Goal: Information Seeking & Learning: Learn about a topic

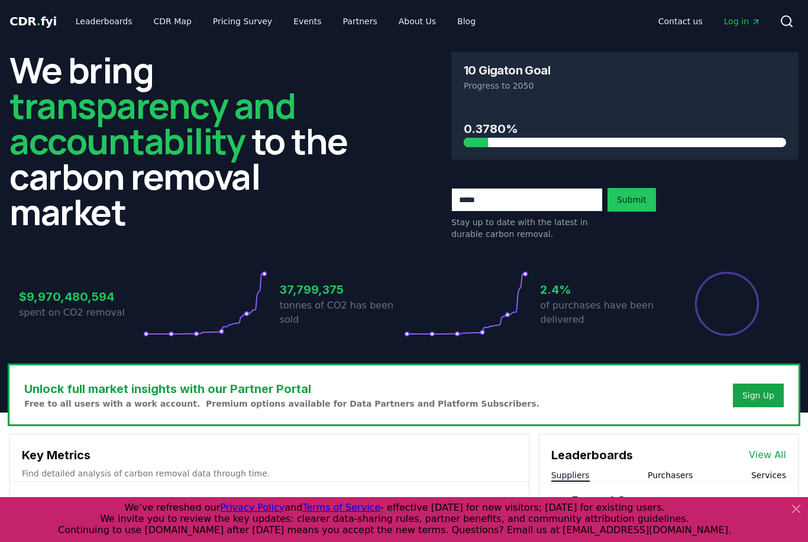
click at [582, 142] on div at bounding box center [625, 142] width 322 height 9
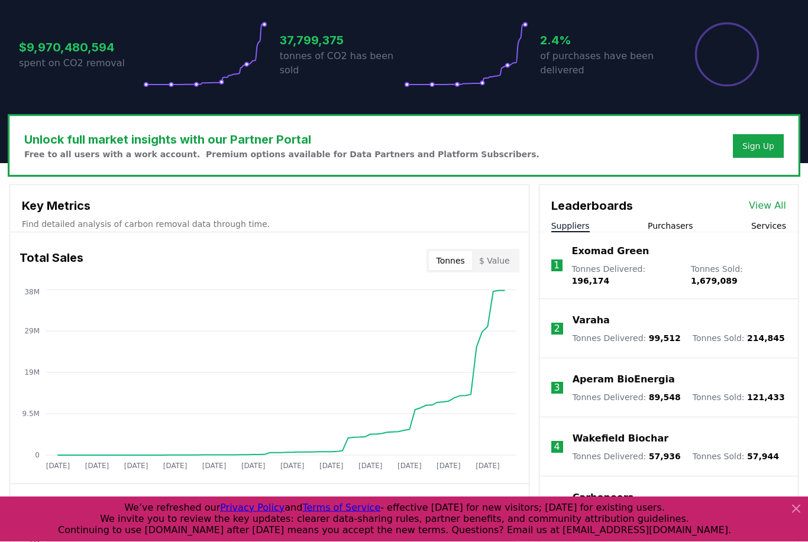
scroll to position [307, 0]
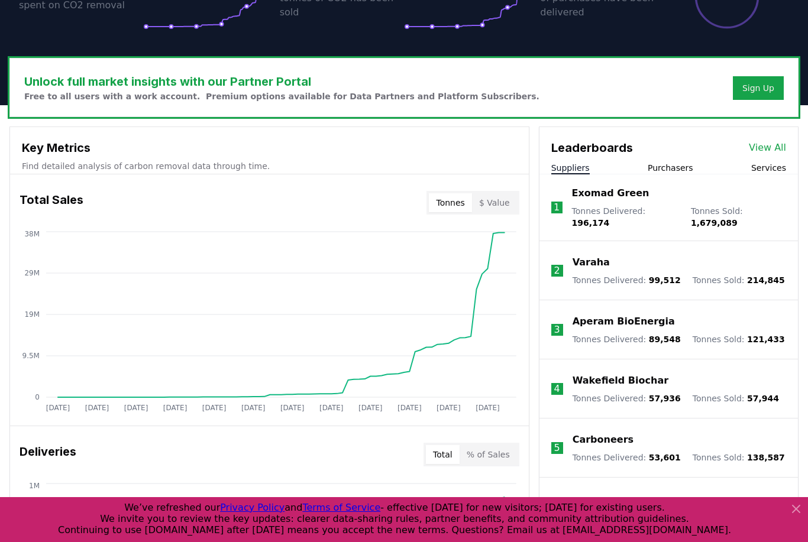
click at [691, 176] on li "1 Exomad Green Tonnes Delivered : 196,174 Tonnes Sold : 1,679,089" at bounding box center [668, 207] width 258 height 67
click at [681, 166] on button "Purchasers" at bounding box center [670, 168] width 46 height 12
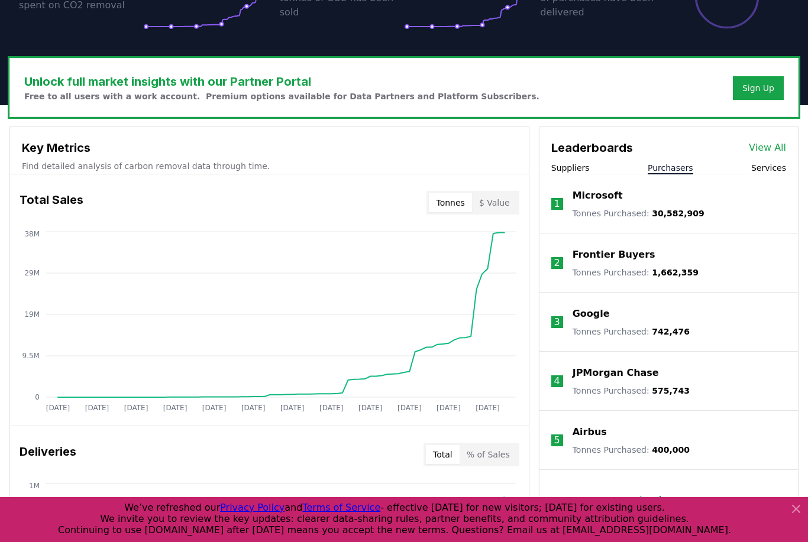
click at [584, 166] on button "Suppliers" at bounding box center [570, 168] width 38 height 12
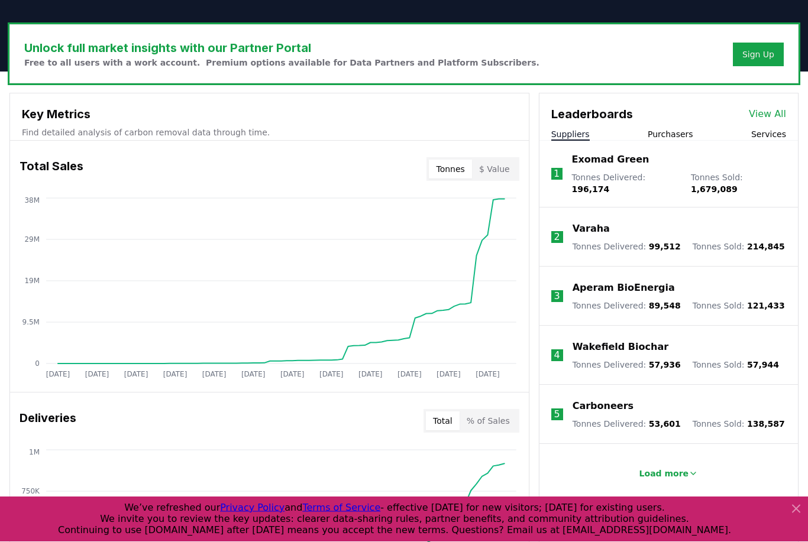
scroll to position [341, 0]
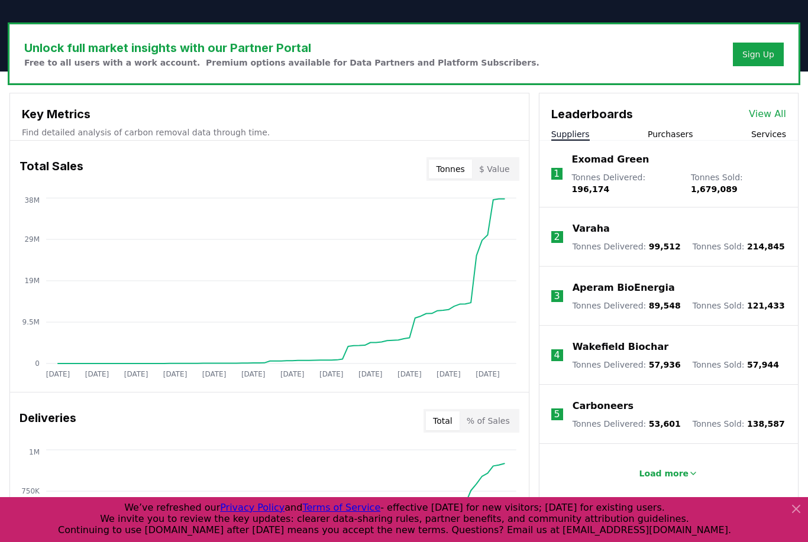
click at [685, 462] on button "Load more" at bounding box center [669, 474] width 78 height 24
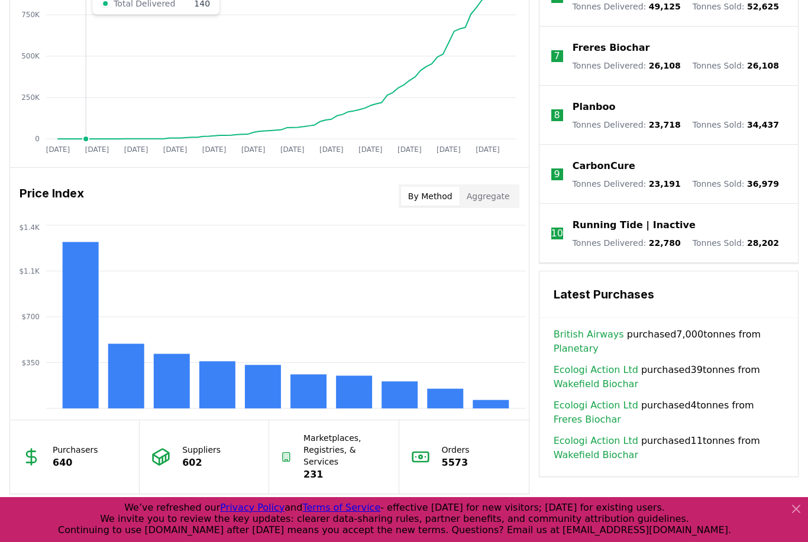
scroll to position [844, 0]
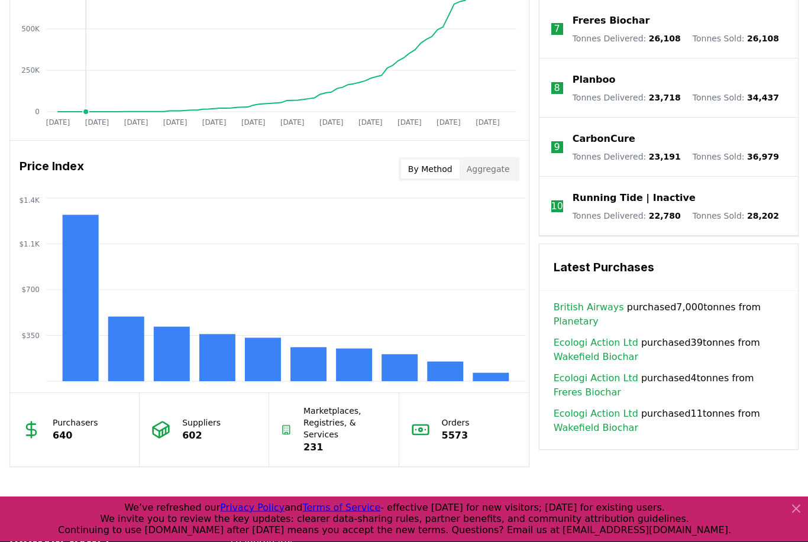
click at [85, 263] on rect at bounding box center [81, 298] width 36 height 167
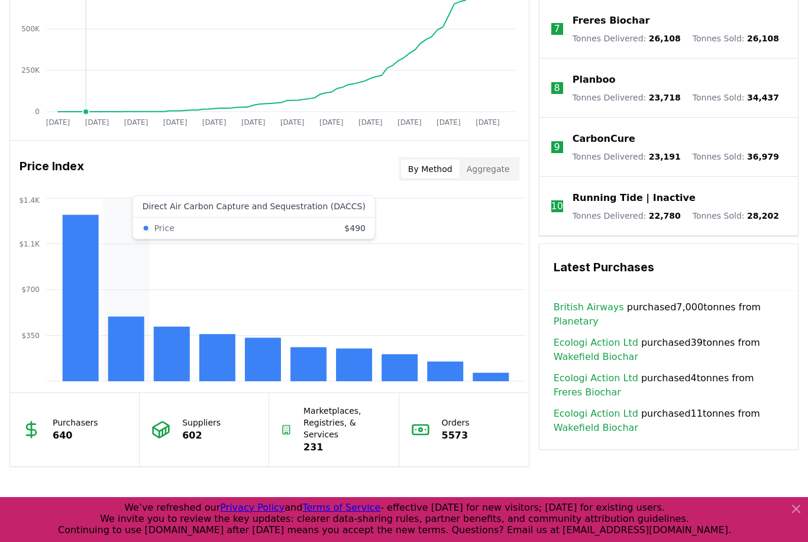
click at [126, 351] on rect at bounding box center [126, 349] width 36 height 64
click at [178, 358] on rect at bounding box center [172, 354] width 36 height 54
click at [137, 359] on rect at bounding box center [126, 349] width 36 height 64
click at [73, 341] on rect at bounding box center [81, 298] width 36 height 167
click at [131, 355] on rect at bounding box center [126, 349] width 36 height 64
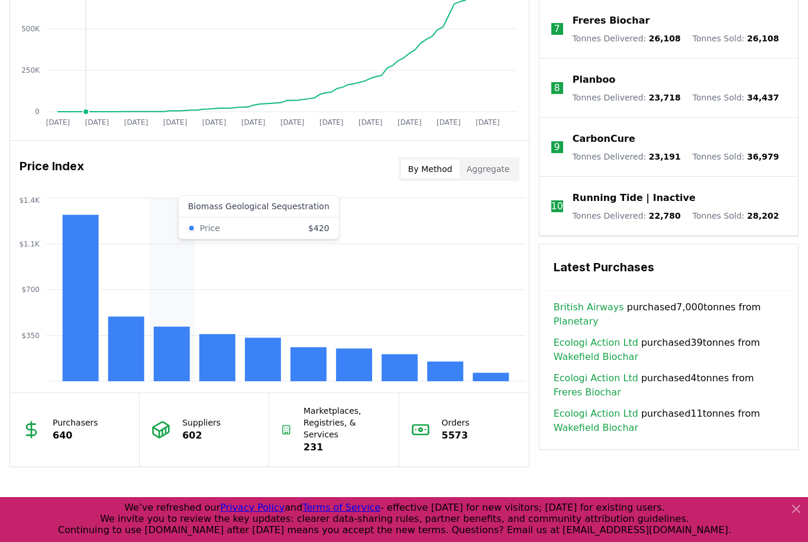
click at [173, 349] on rect at bounding box center [172, 354] width 36 height 54
click at [82, 342] on rect at bounding box center [81, 298] width 36 height 167
click at [127, 357] on rect at bounding box center [126, 349] width 36 height 64
click at [169, 351] on rect at bounding box center [172, 354] width 36 height 54
click at [211, 354] on rect at bounding box center [217, 357] width 36 height 47
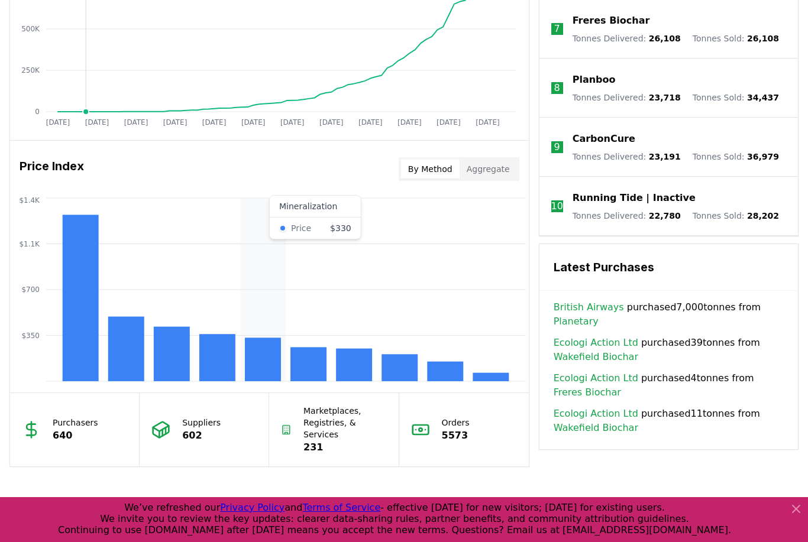
click at [270, 361] on rect at bounding box center [263, 360] width 36 height 44
click at [313, 352] on rect at bounding box center [308, 364] width 36 height 34
click at [358, 357] on rect at bounding box center [354, 365] width 36 height 33
click at [403, 367] on rect at bounding box center [399, 367] width 36 height 27
click at [462, 377] on rect at bounding box center [445, 372] width 36 height 20
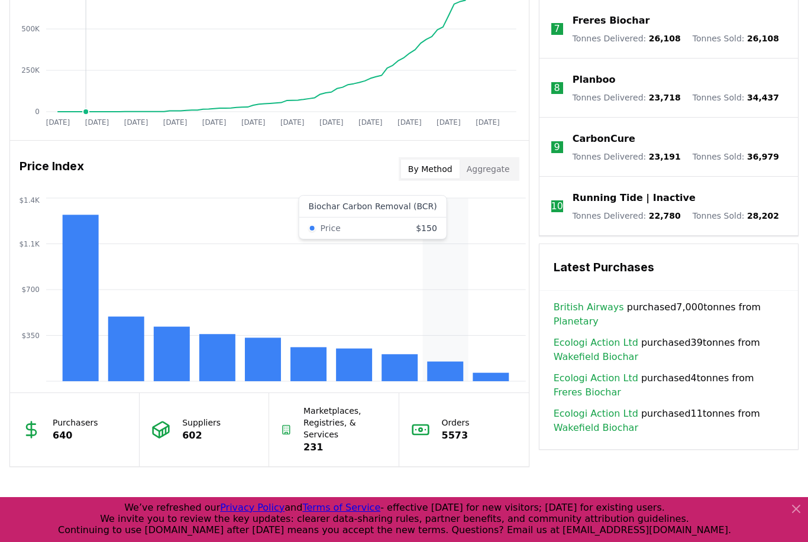
click at [499, 365] on icon "$350 $700 $1.1K $1.4K" at bounding box center [269, 289] width 519 height 189
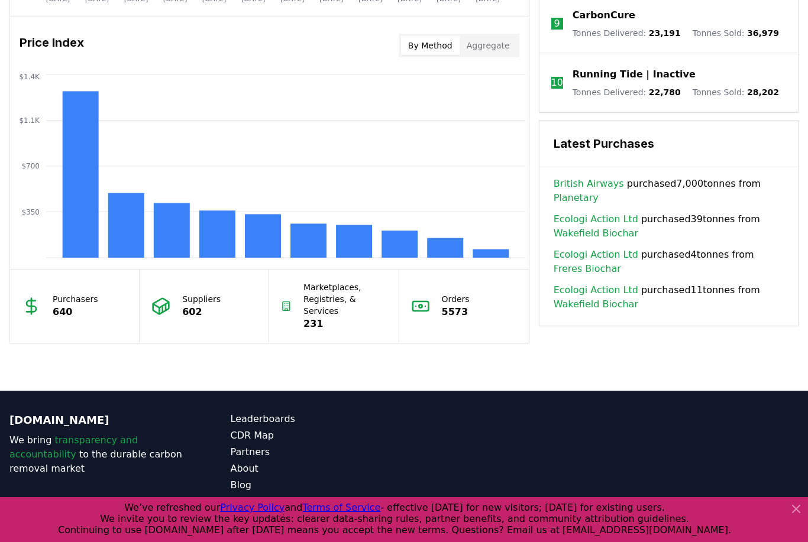
click at [69, 304] on p "Purchasers" at bounding box center [76, 299] width 46 height 12
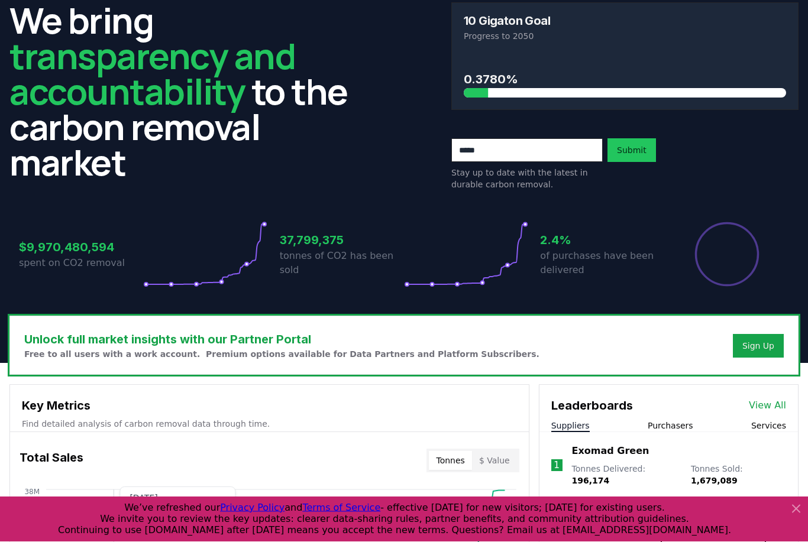
scroll to position [0, 0]
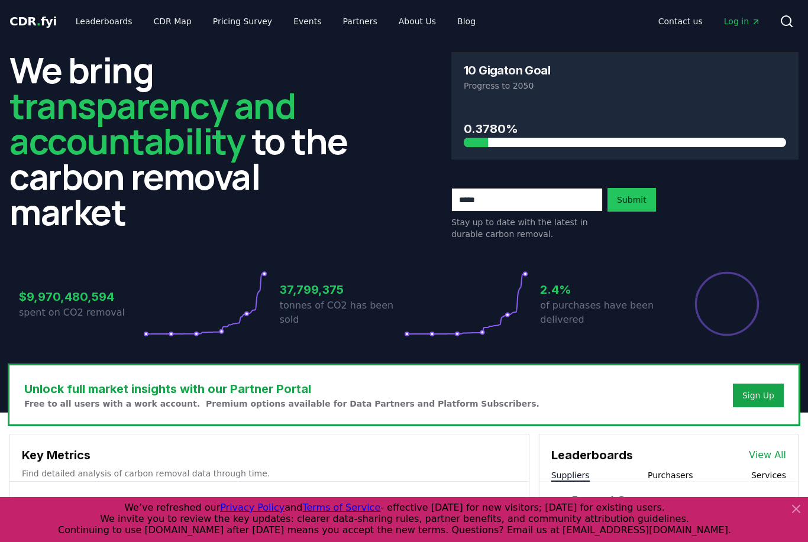
click at [101, 17] on link "Leaderboards" at bounding box center [104, 21] width 76 height 21
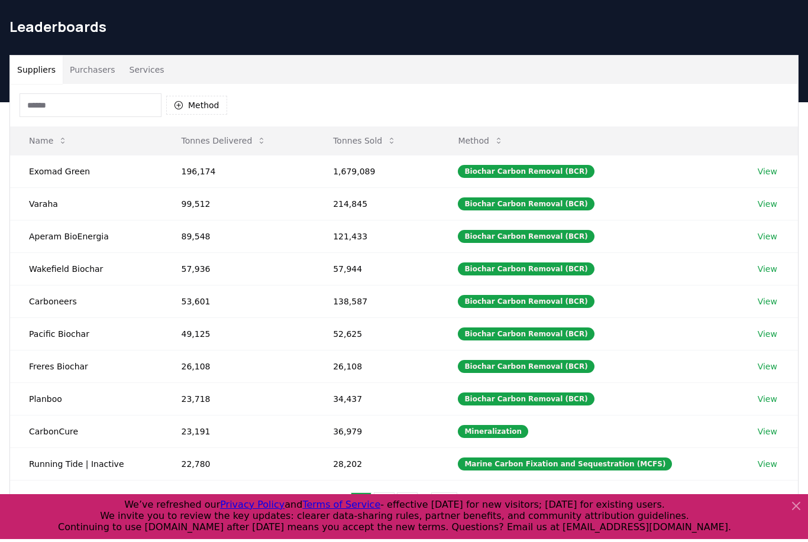
scroll to position [96, 0]
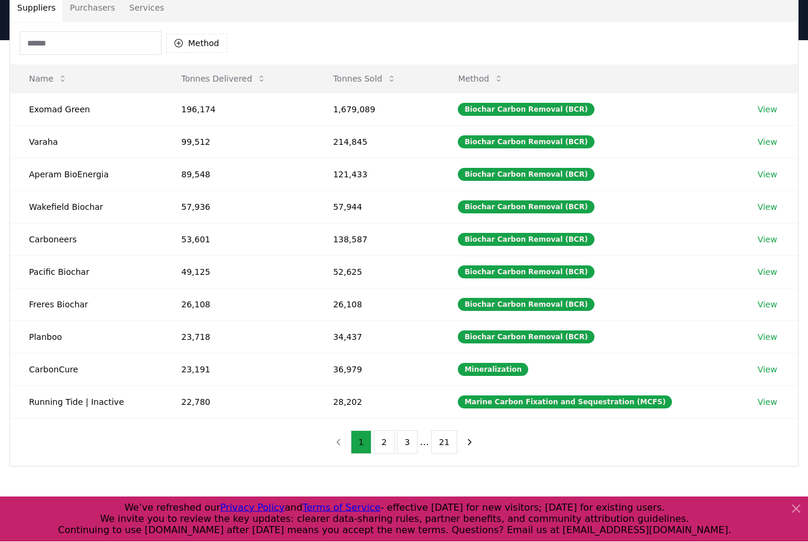
click at [391, 441] on button "2" at bounding box center [384, 443] width 21 height 24
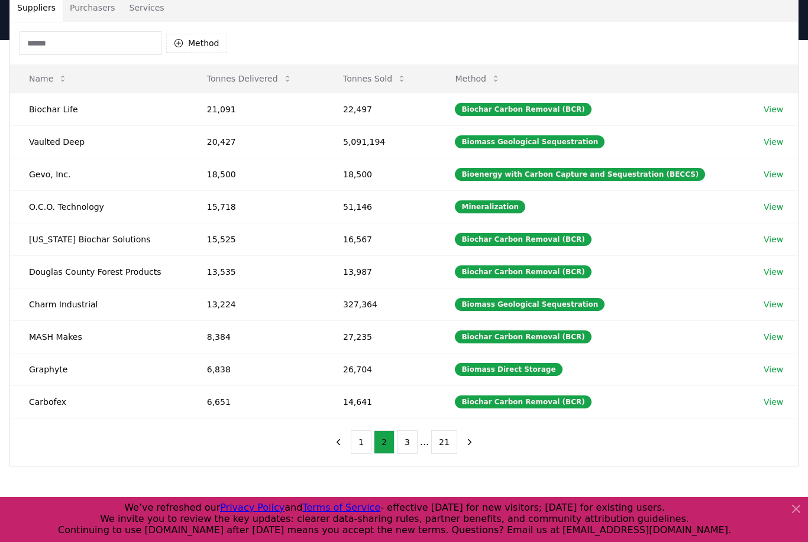
click at [417, 443] on button "3" at bounding box center [407, 442] width 21 height 24
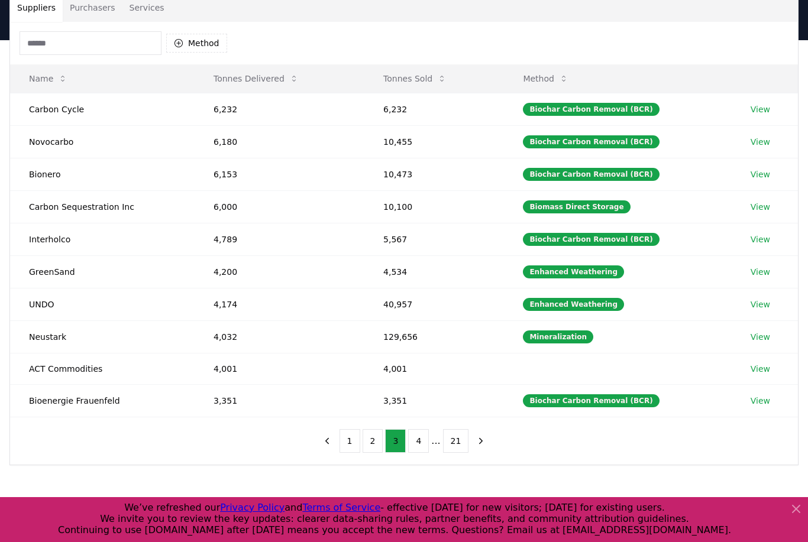
click at [443, 452] on button "21" at bounding box center [456, 441] width 26 height 24
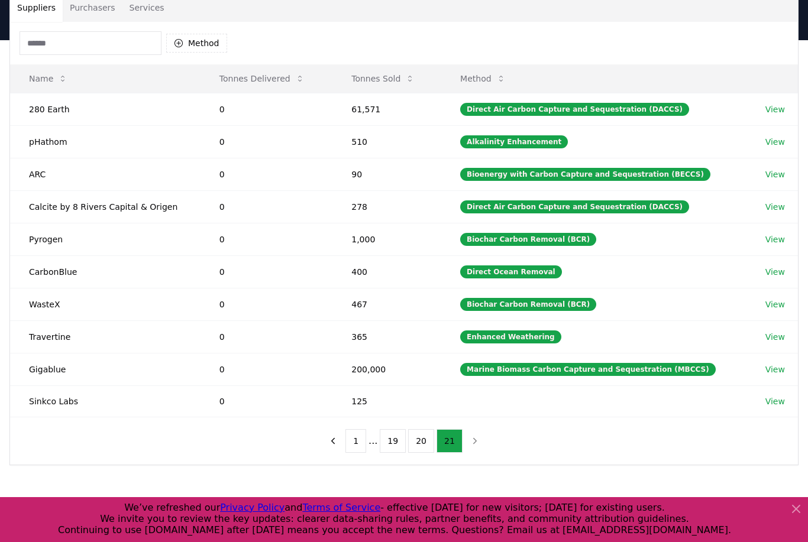
click at [431, 441] on button "20" at bounding box center [421, 441] width 26 height 24
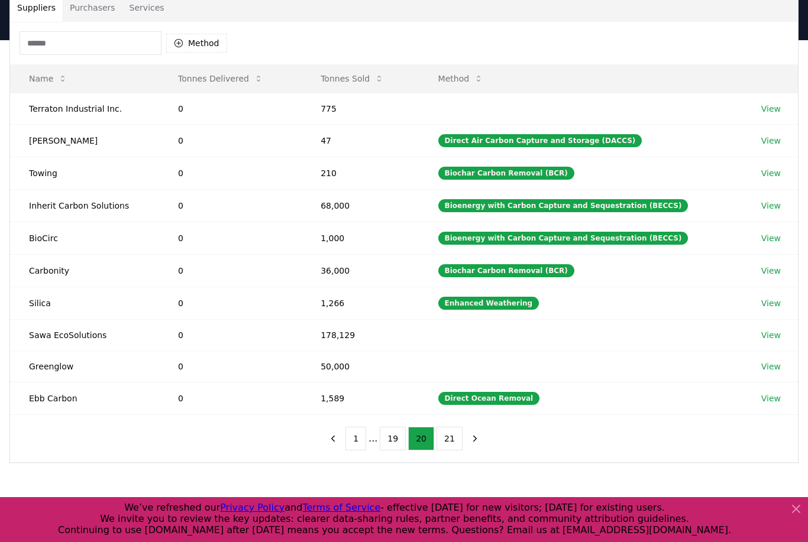
click at [414, 436] on button "20" at bounding box center [421, 439] width 26 height 24
click at [404, 438] on button "19" at bounding box center [393, 439] width 26 height 24
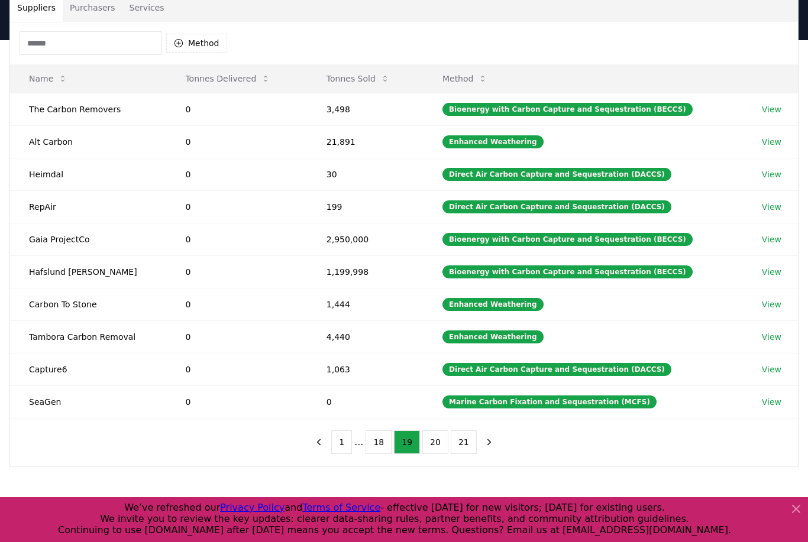
click at [409, 438] on button "19" at bounding box center [407, 442] width 26 height 24
